Goal: Transaction & Acquisition: Book appointment/travel/reservation

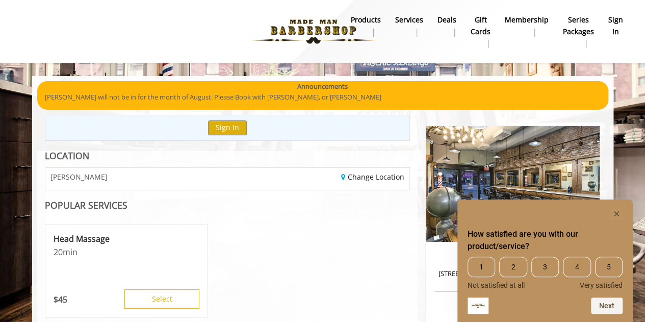
click at [174, 38] on div at bounding box center [199, 32] width 369 height 56
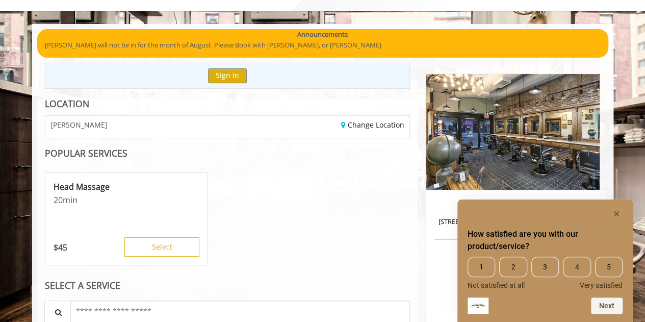
scroll to position [51, 0]
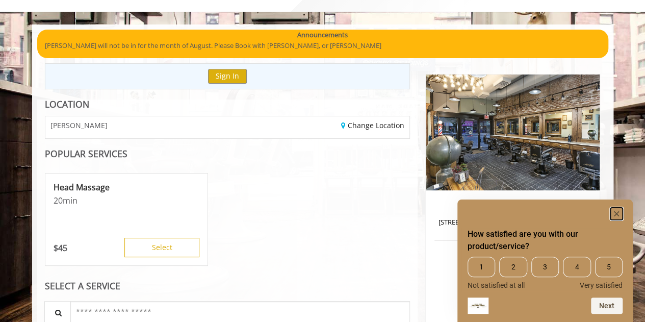
click at [619, 211] on rect "Hide survey" at bounding box center [616, 213] width 12 height 12
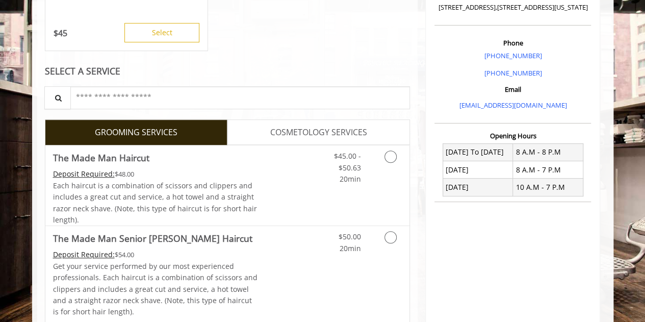
scroll to position [265, 0]
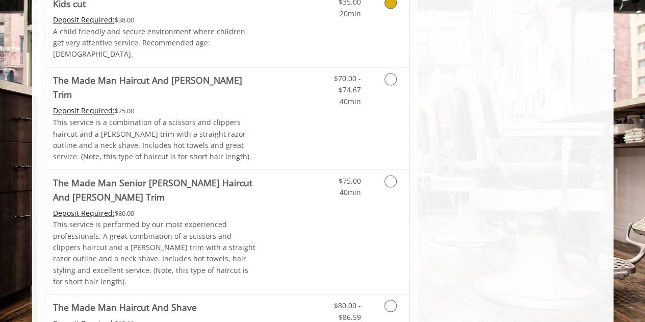
scroll to position [842, 0]
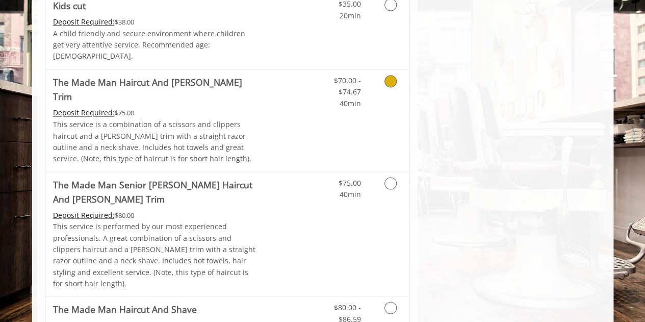
click at [394, 91] on link "Grooming services" at bounding box center [389, 89] width 26 height 39
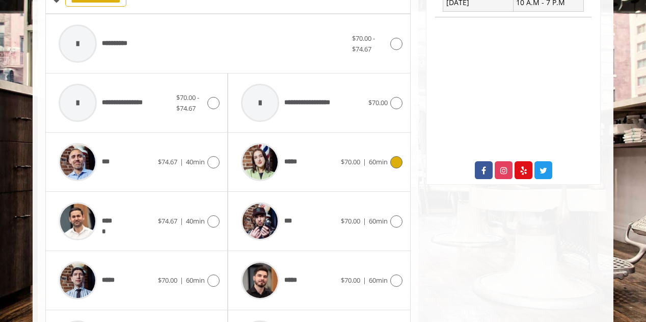
scroll to position [574, 0]
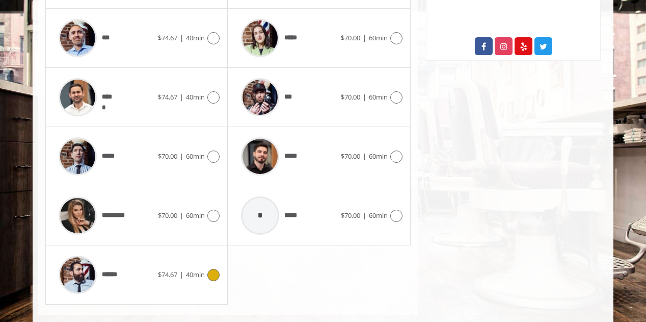
click at [200, 269] on div "$74.67 | 40min" at bounding box center [189, 275] width 62 height 12
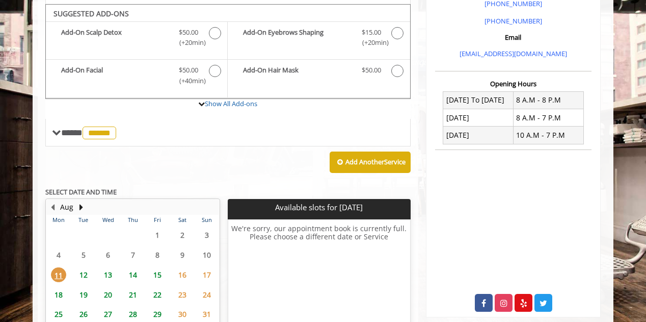
scroll to position [307, 0]
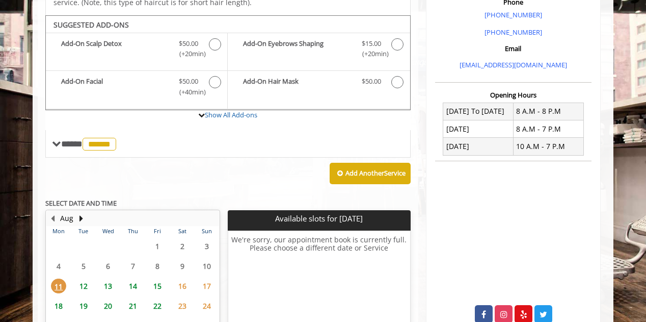
click at [84, 278] on span "12" at bounding box center [83, 285] width 15 height 15
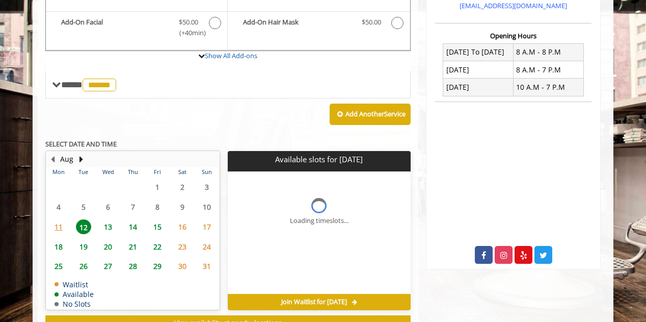
scroll to position [387, 0]
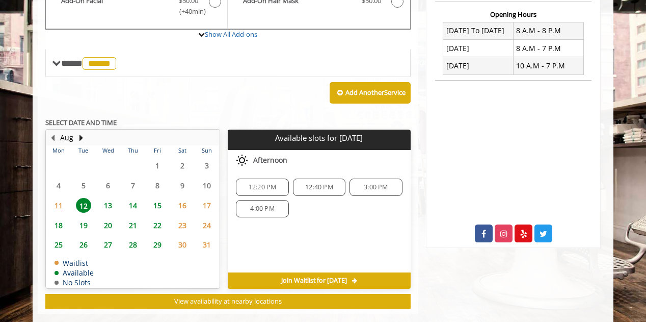
click at [133, 198] on span "14" at bounding box center [132, 205] width 15 height 15
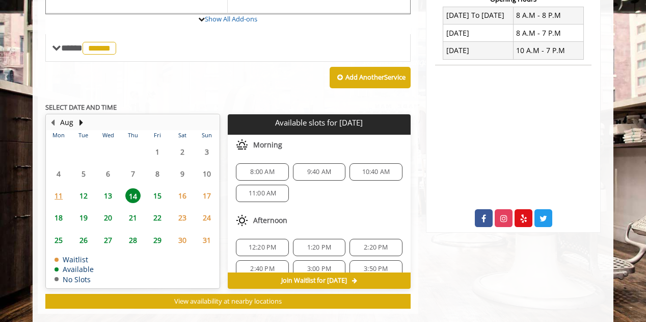
scroll to position [87, 0]
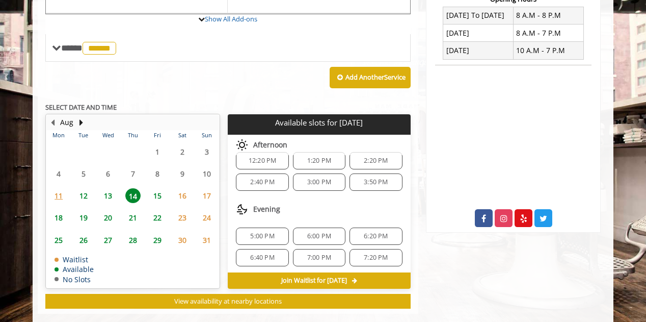
click at [258, 253] on span "6:40 PM" at bounding box center [262, 257] width 24 height 8
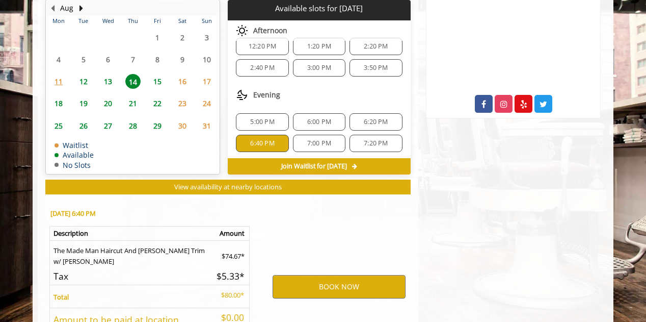
scroll to position [586, 0]
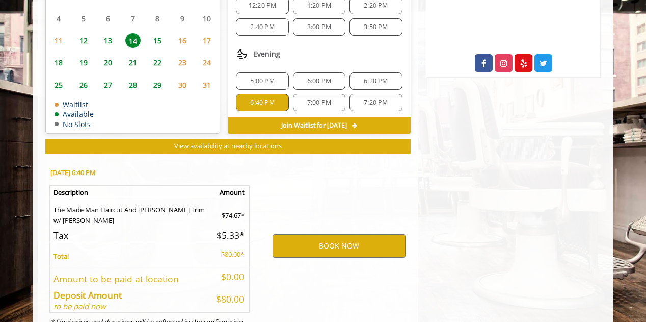
scroll to position [556, 0]
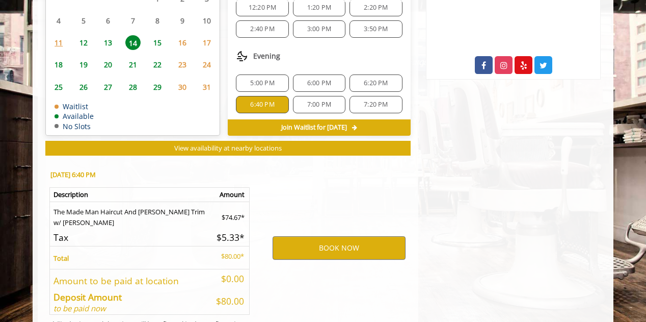
click at [366, 100] on span "7:20 PM" at bounding box center [376, 104] width 24 height 8
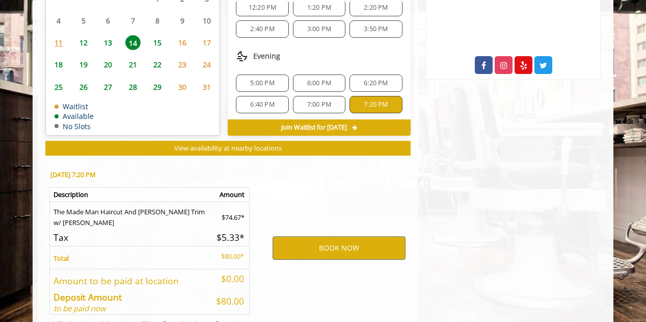
scroll to position [586, 0]
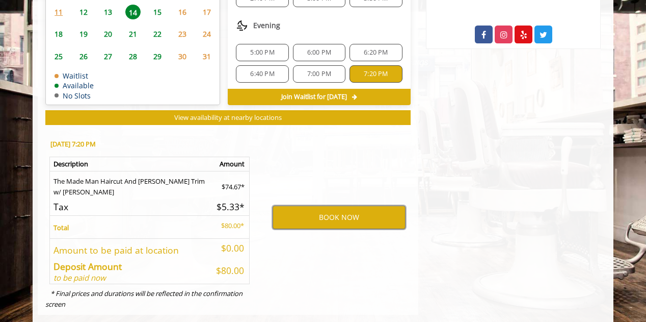
click at [356, 205] on button "BOOK NOW" at bounding box center [339, 216] width 133 height 23
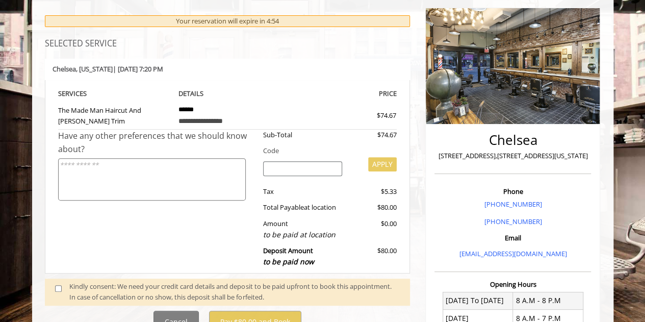
scroll to position [160, 0]
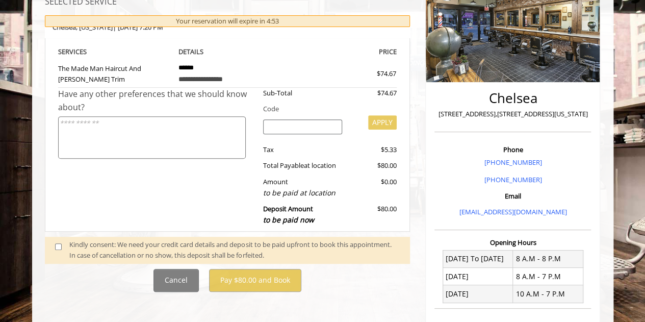
click at [58, 249] on span at bounding box center [62, 249] width 30 height 21
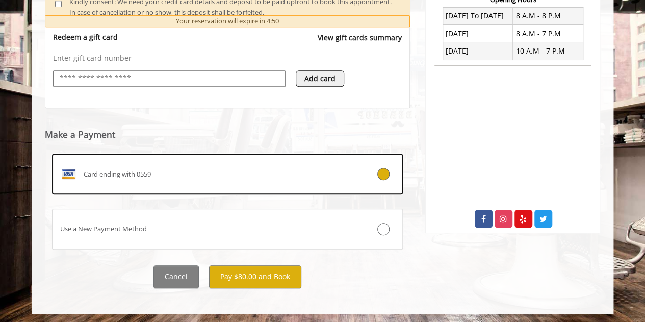
scroll to position [401, 0]
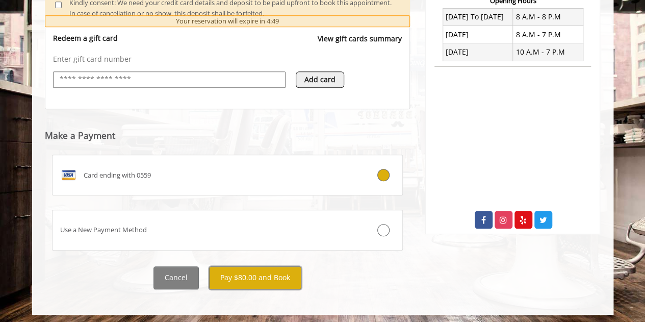
click at [253, 274] on button "Pay $80.00 and Book" at bounding box center [255, 277] width 92 height 23
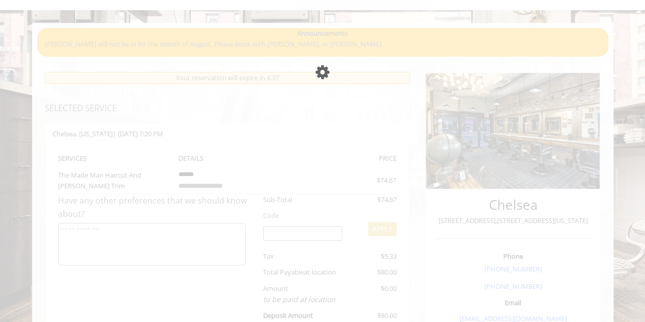
scroll to position [55, 0]
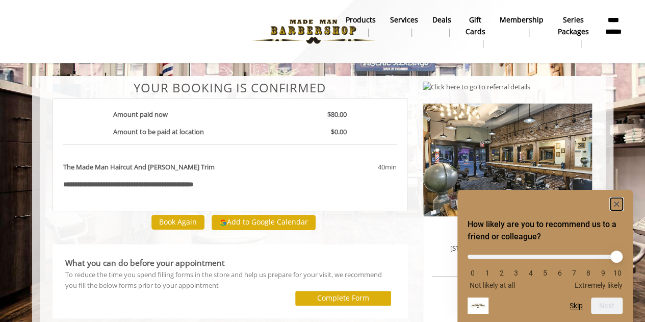
click at [620, 199] on rect "Hide survey" at bounding box center [616, 204] width 12 height 12
